Goal: Task Accomplishment & Management: Manage account settings

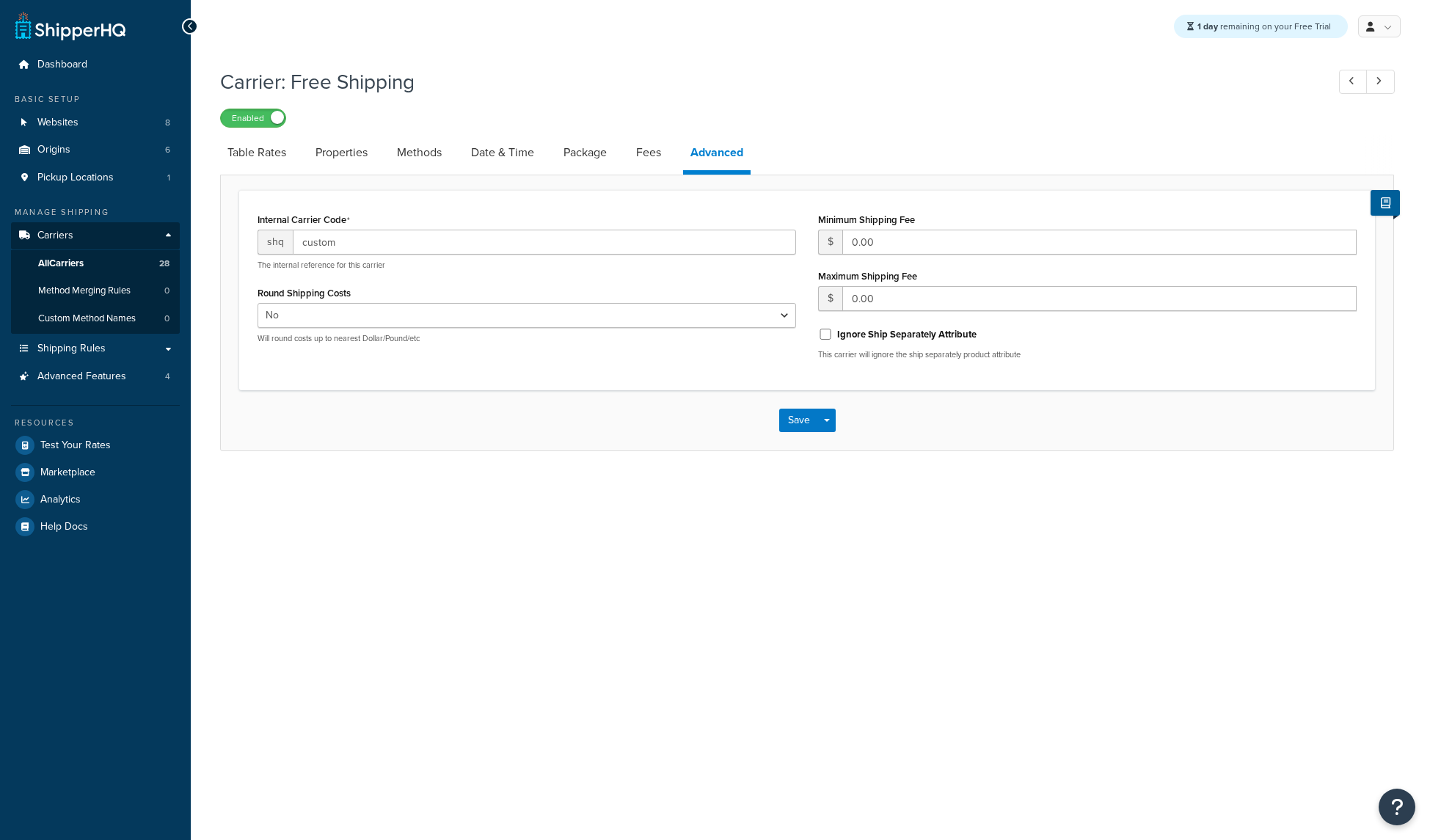
select select "false"
click at [101, 344] on span "Shipping Rules" at bounding box center [71, 349] width 68 height 12
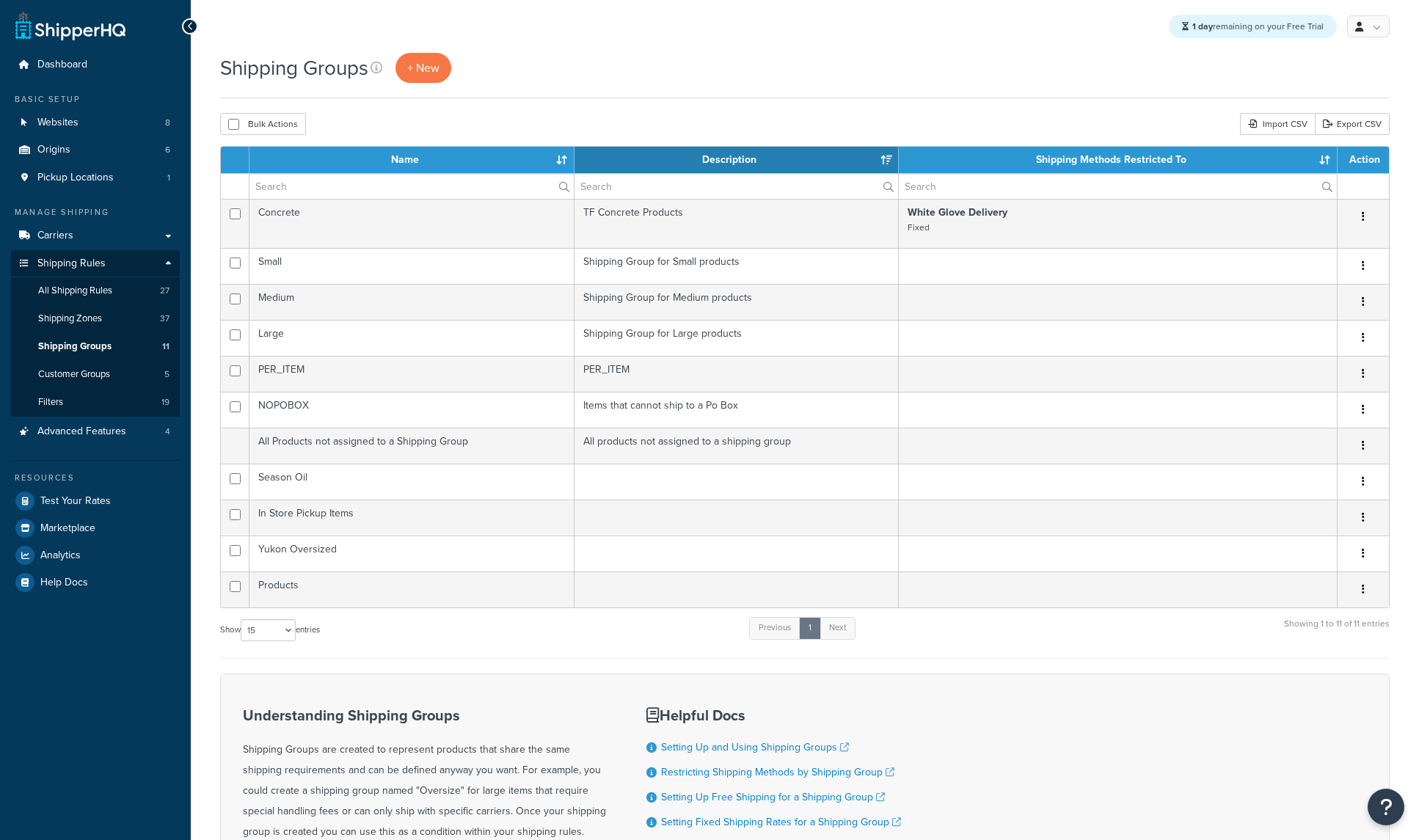
select select "15"
click at [418, 69] on span "+ New" at bounding box center [423, 68] width 32 height 16
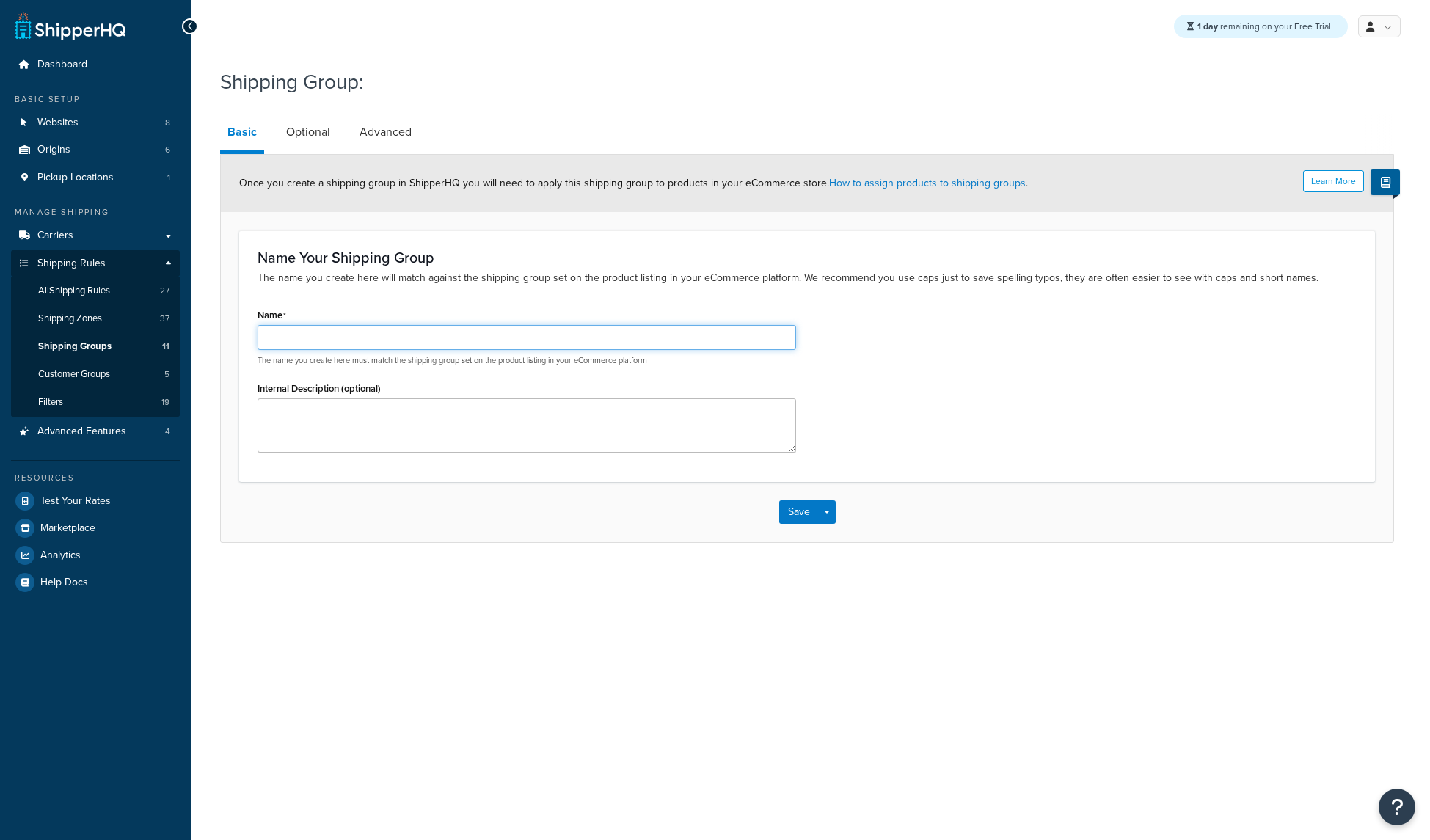
click at [502, 331] on input "Name" at bounding box center [527, 337] width 539 height 25
type input "Backorder"
drag, startPoint x: 274, startPoint y: 336, endPoint x: 195, endPoint y: 337, distance: 79.0
click at [195, 337] on div "Shipping Group: Basic Optional Advanced Learn More Once you create a shipping g…" at bounding box center [810, 320] width 1239 height 520
click at [525, 304] on div "Name Your Shipping Group The name you create here will match against the shippi…" at bounding box center [806, 356] width 1136 height 251
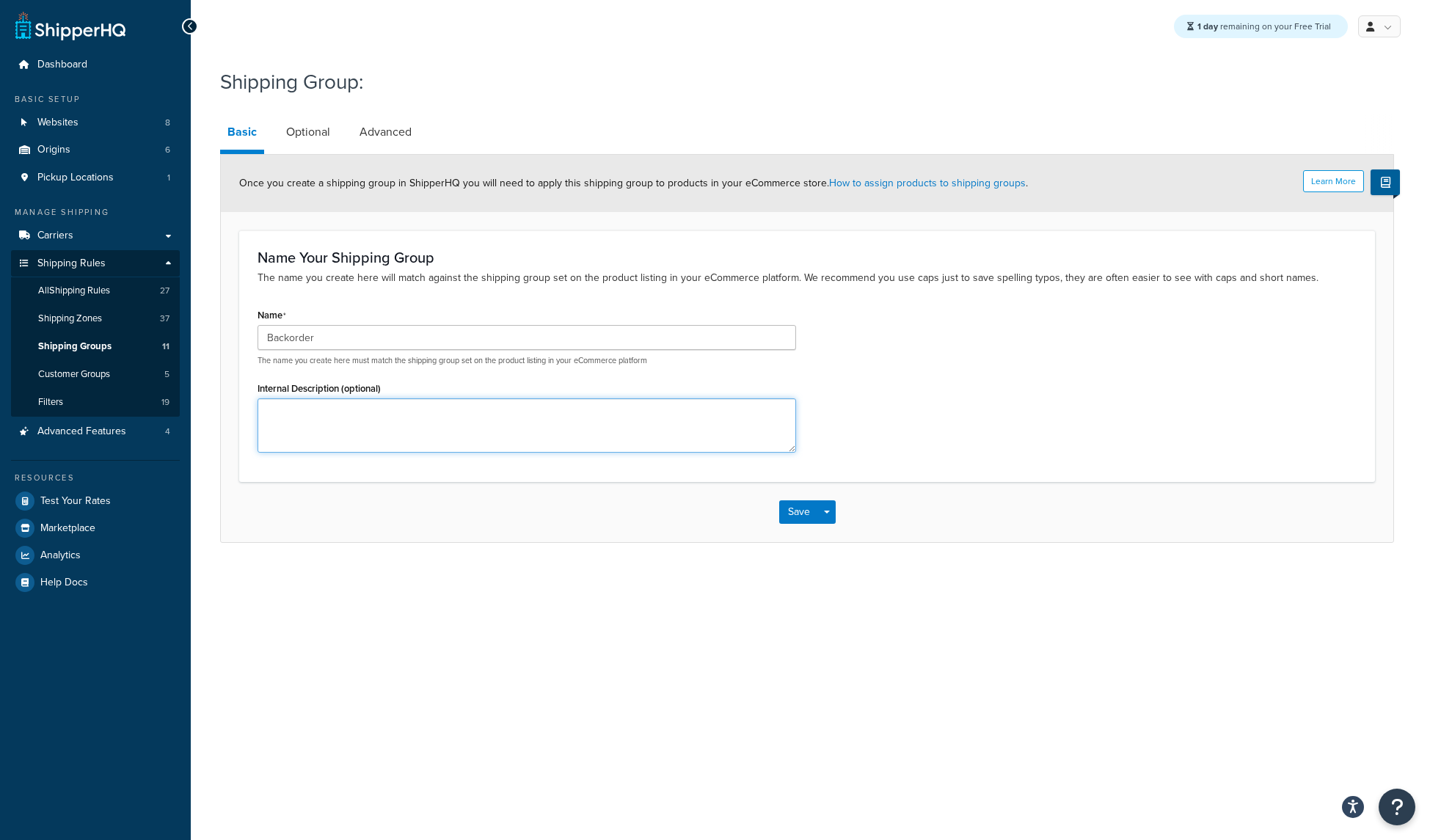
click at [450, 428] on textarea "Internal Description (optional)" at bounding box center [527, 425] width 539 height 55
click at [469, 412] on textarea "Special group applied when a backorder procuct is in the cart to supress expedi…" at bounding box center [527, 425] width 539 height 55
type textarea "Special group applied when a backorder product is in the cart to suppress exped…"
click at [302, 134] on link "Optional" at bounding box center [308, 132] width 59 height 36
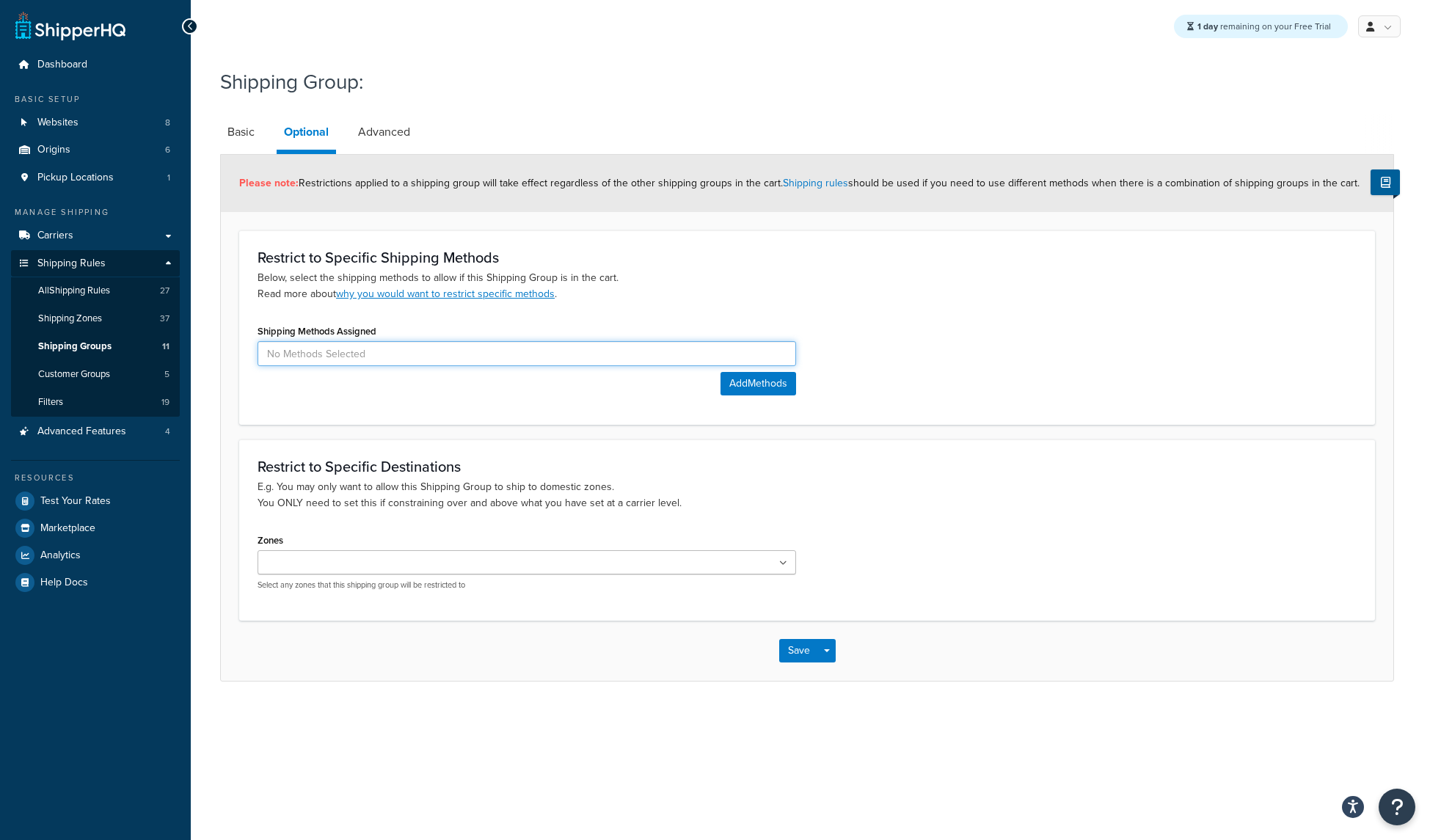
click at [376, 353] on input at bounding box center [527, 353] width 539 height 25
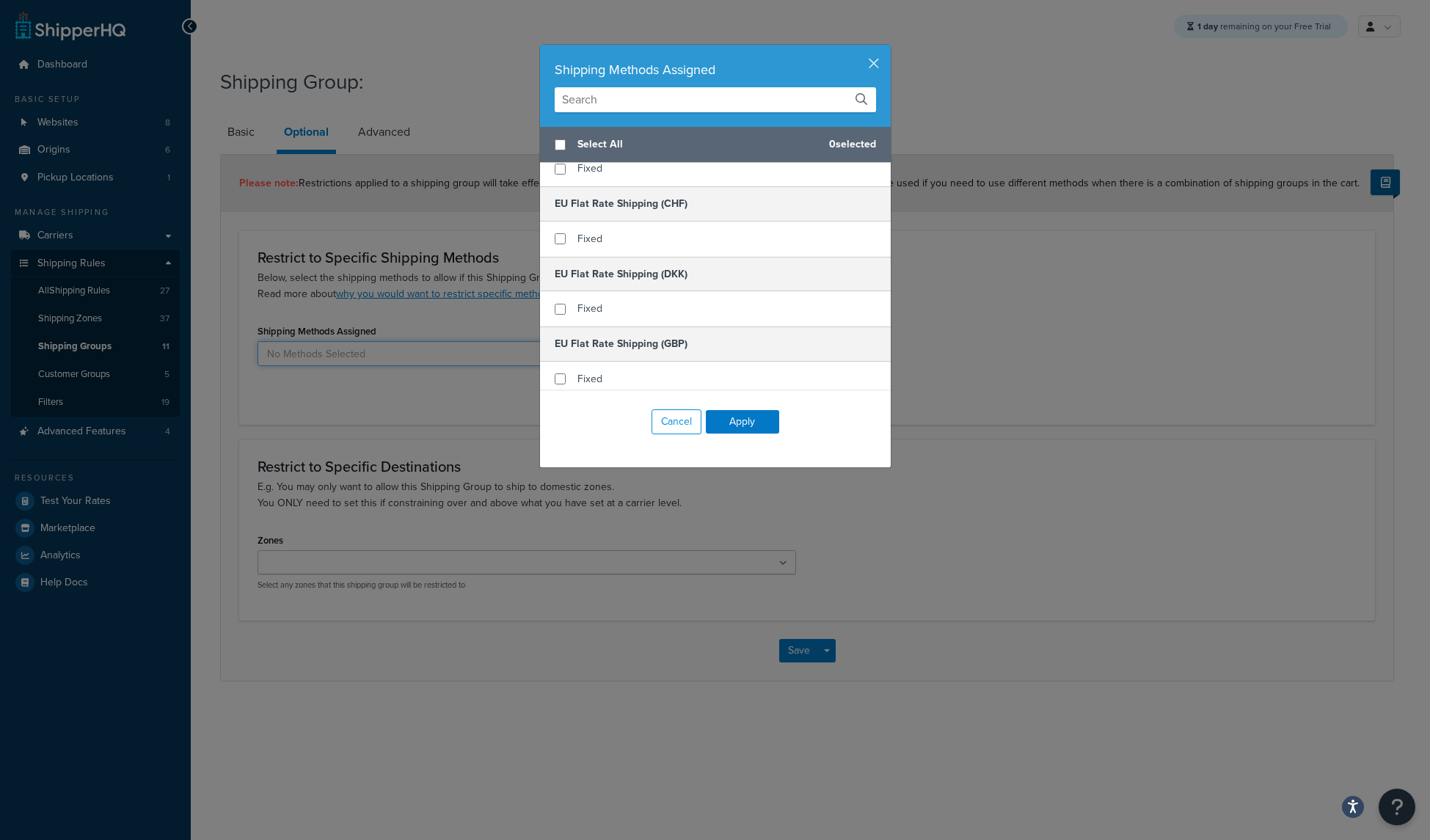
scroll to position [433, 0]
click at [671, 423] on button "Cancel" at bounding box center [676, 422] width 50 height 25
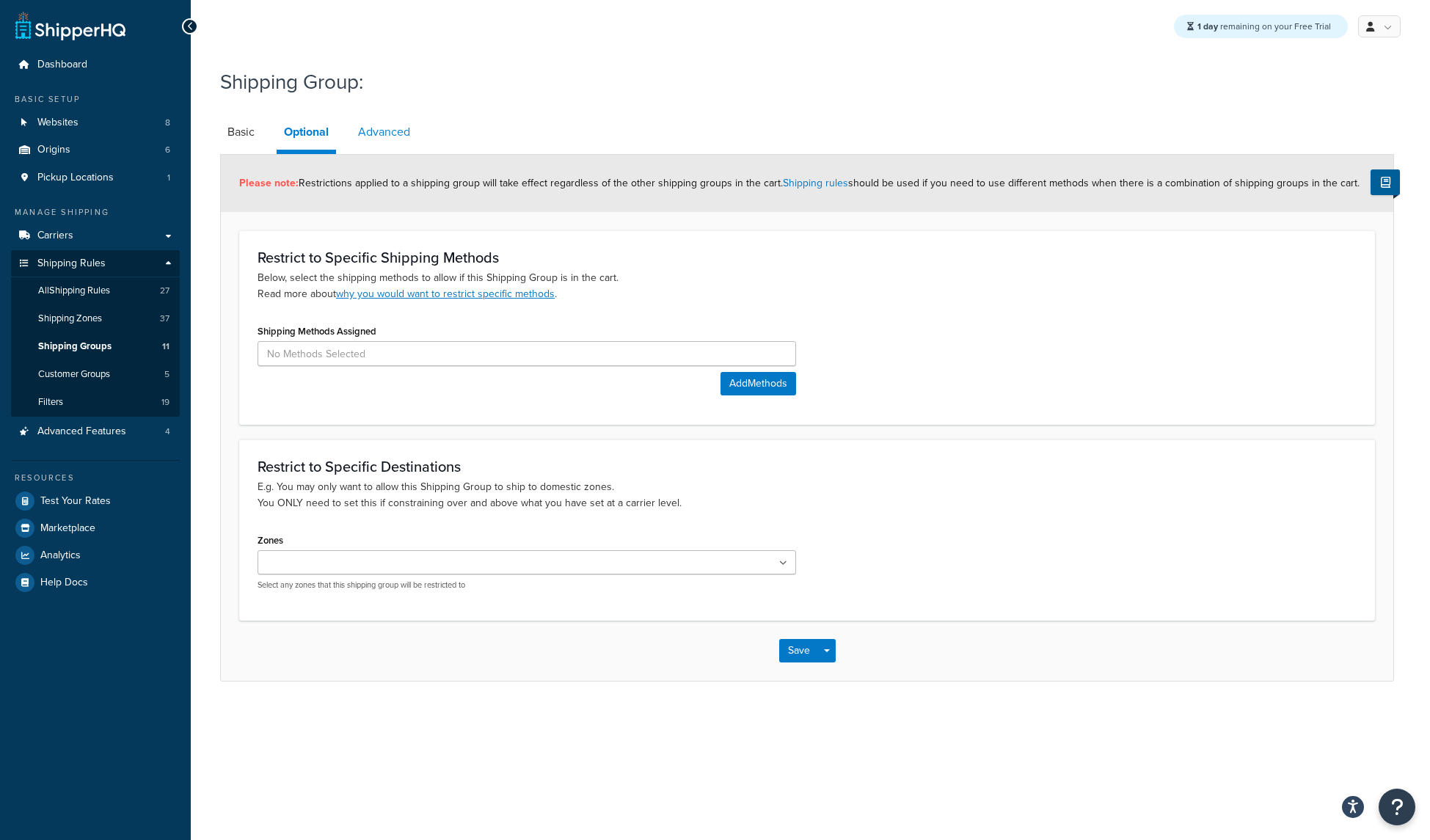
click at [386, 135] on link "Advanced" at bounding box center [384, 132] width 67 height 36
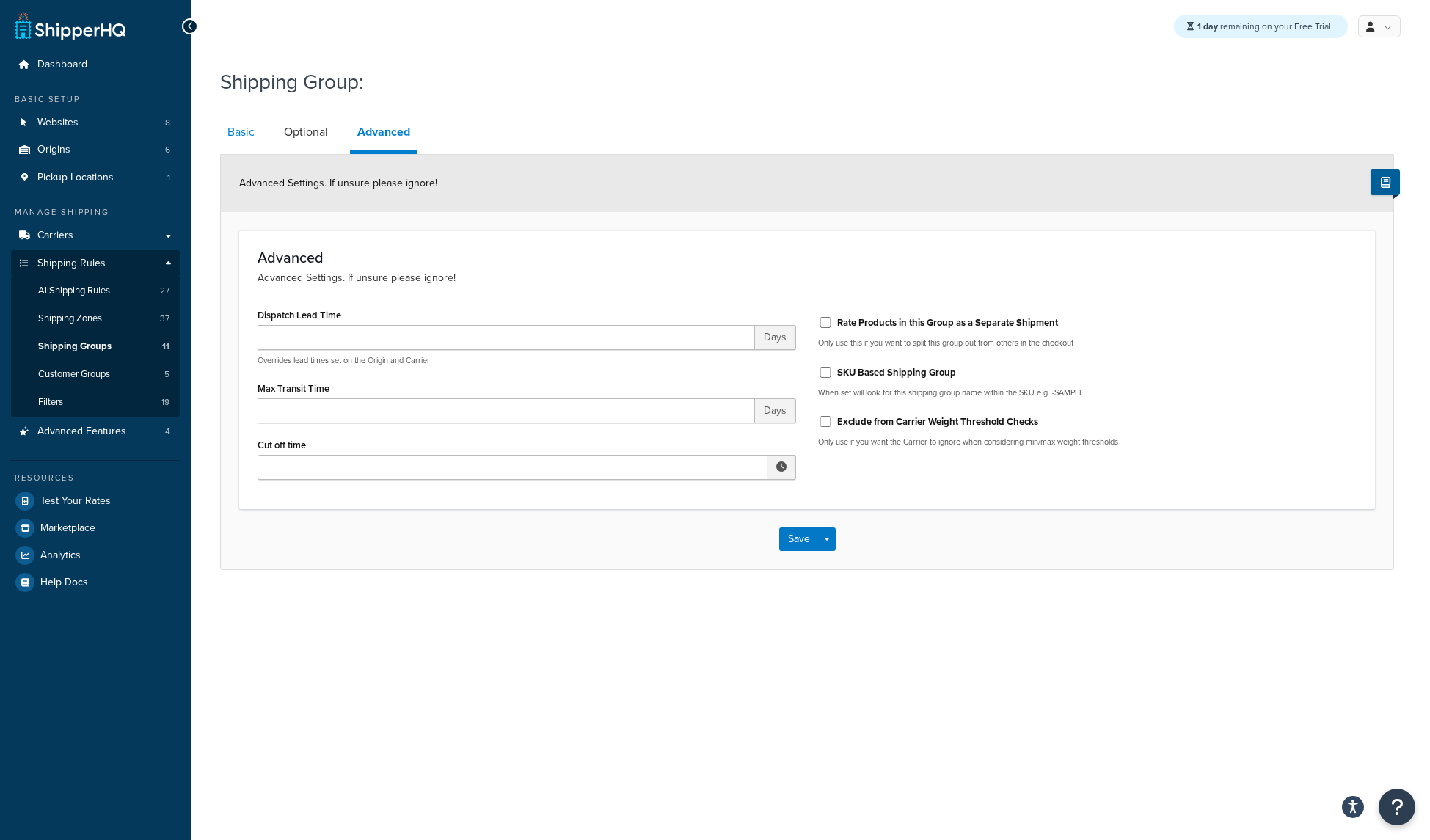
click at [249, 132] on link "Basic" at bounding box center [241, 132] width 42 height 36
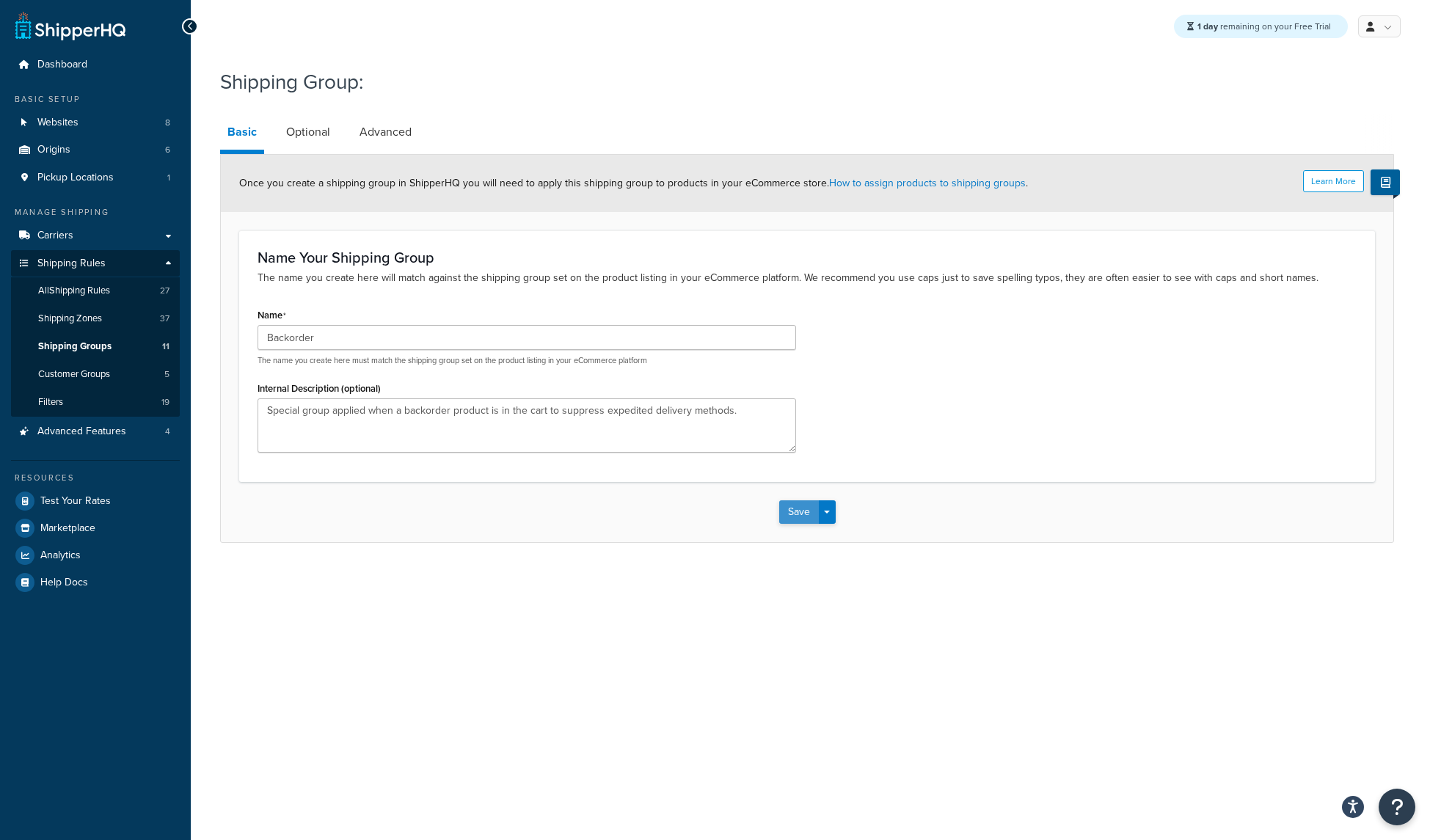
click at [797, 520] on button "Save" at bounding box center [799, 512] width 40 height 23
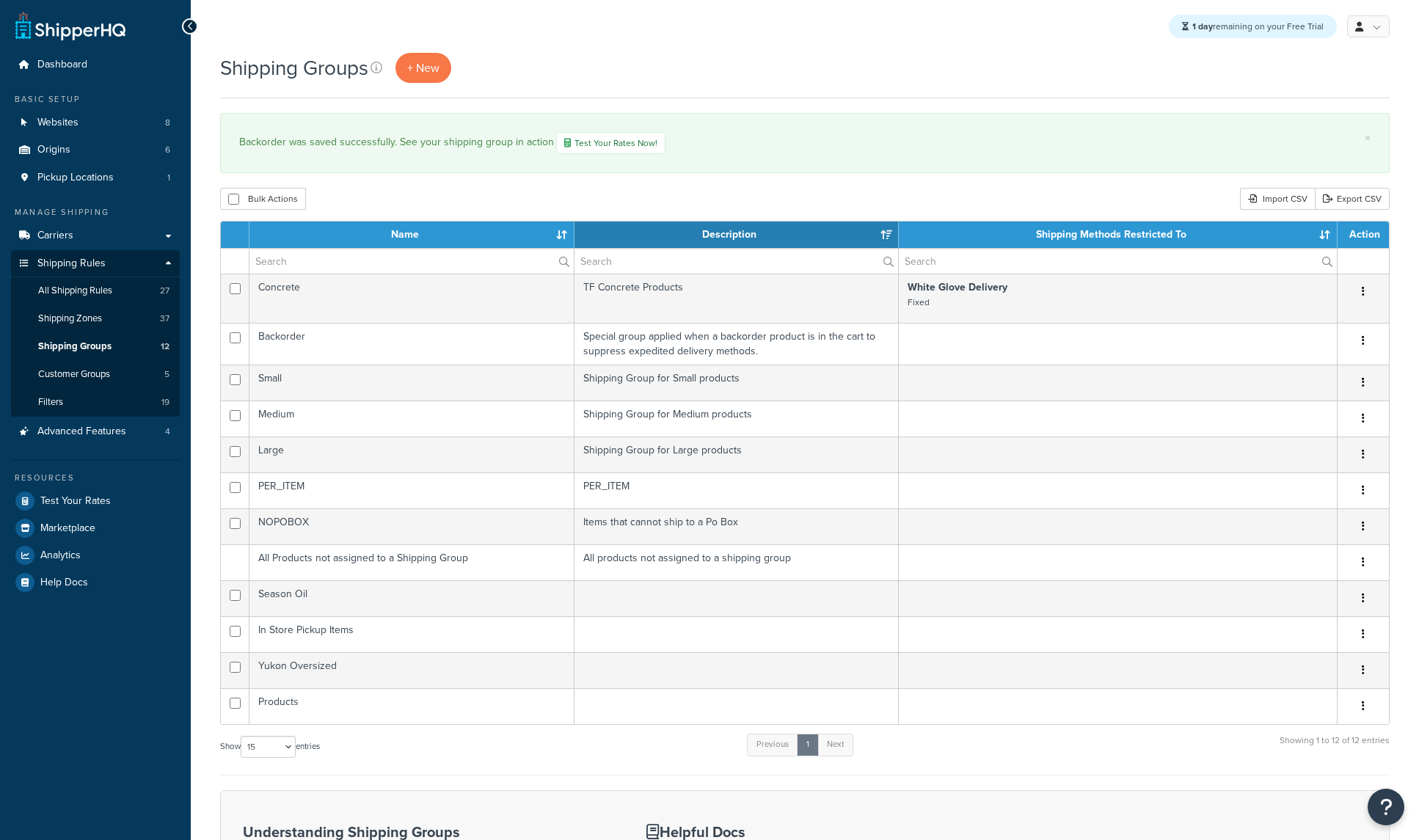
select select "15"
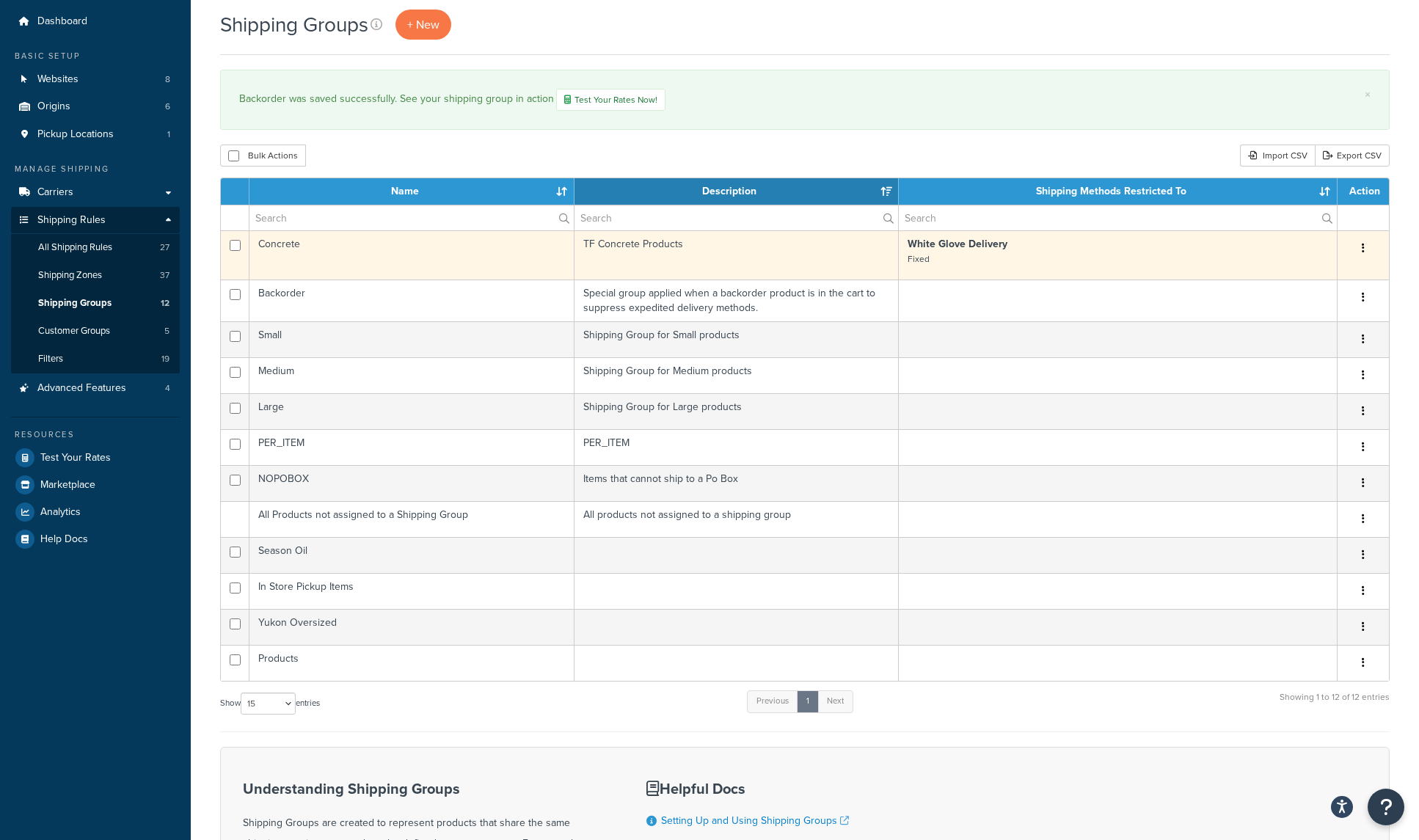
scroll to position [42, 0]
